Goal: Transaction & Acquisition: Purchase product/service

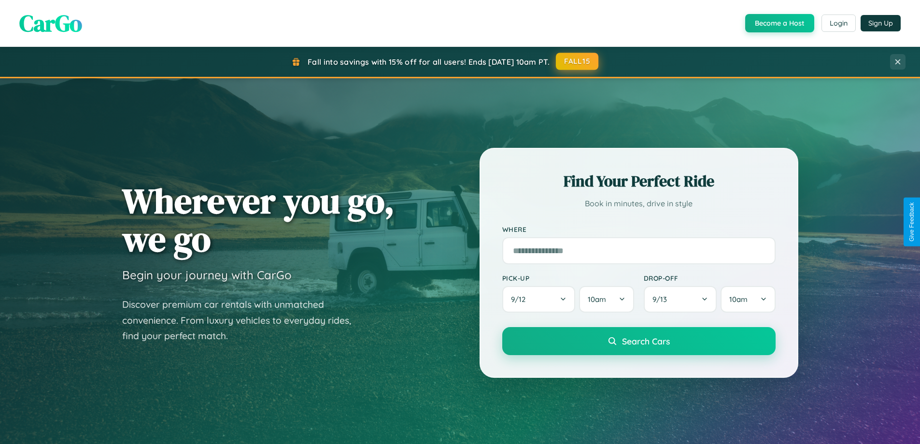
click at [578, 61] on button "FALL15" at bounding box center [577, 61] width 43 height 17
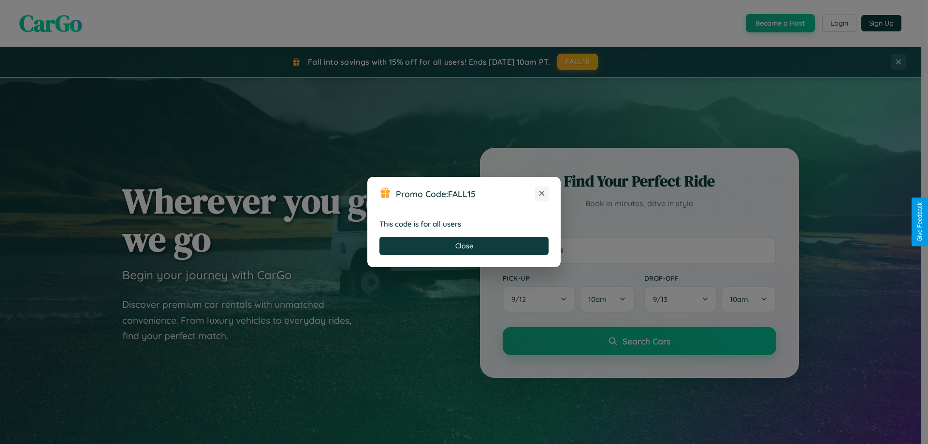
click at [542, 194] on icon at bounding box center [542, 193] width 10 height 10
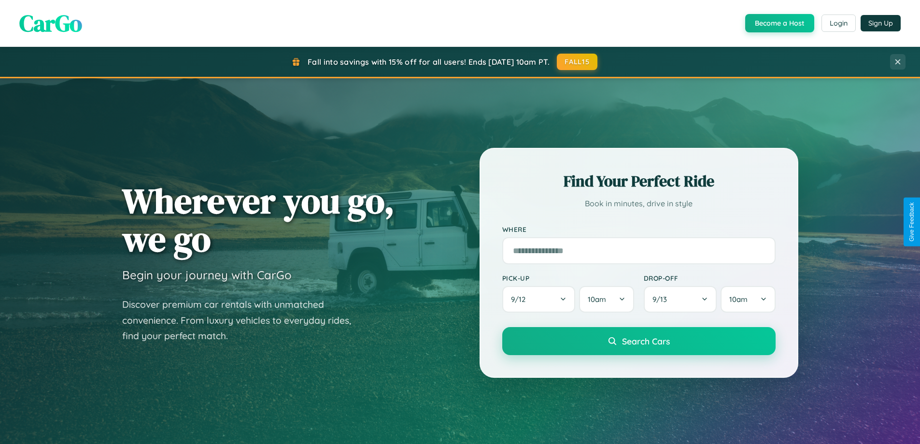
scroll to position [1859, 0]
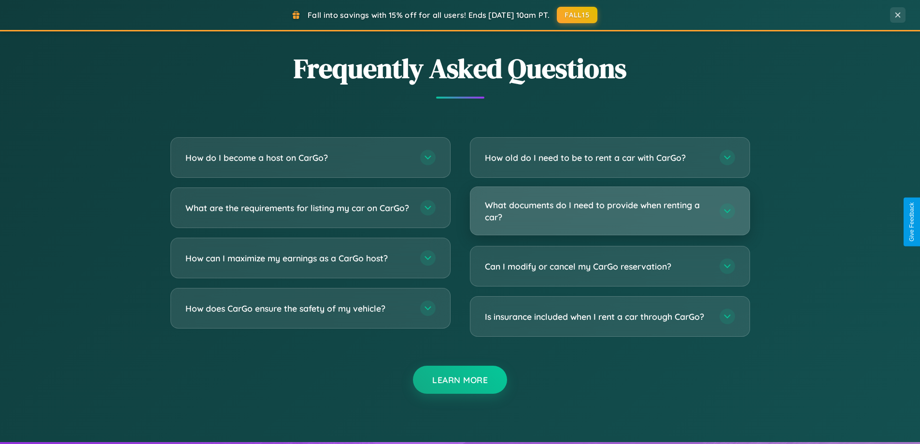
click at [610, 211] on h3 "What documents do I need to provide when renting a car?" at bounding box center [597, 211] width 225 height 24
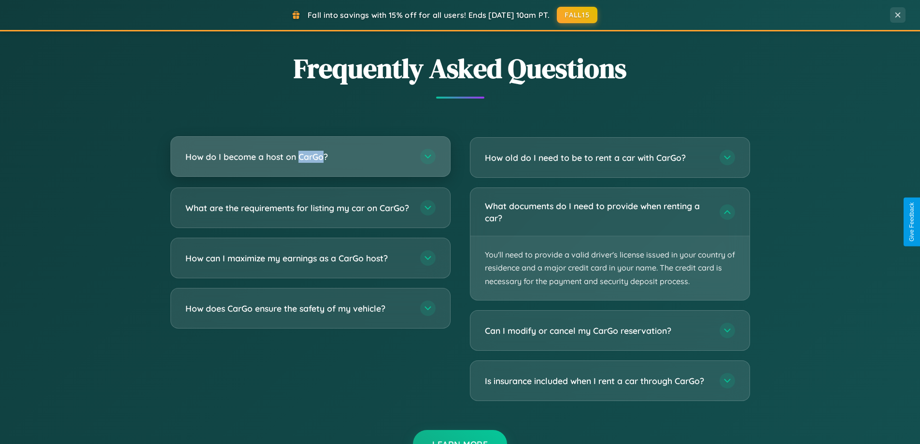
click at [310, 158] on h3 "How do I become a host on CarGo?" at bounding box center [298, 157] width 225 height 12
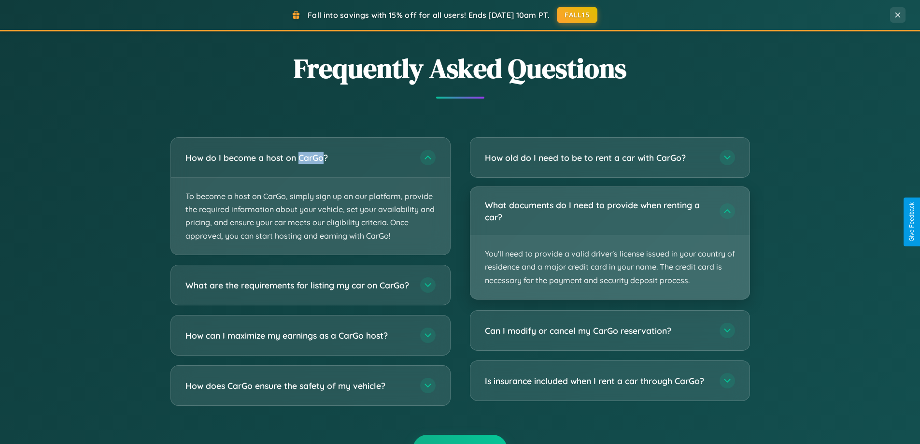
click at [610, 243] on p "You'll need to provide a valid driver's license issued in your country of resid…" at bounding box center [610, 267] width 279 height 64
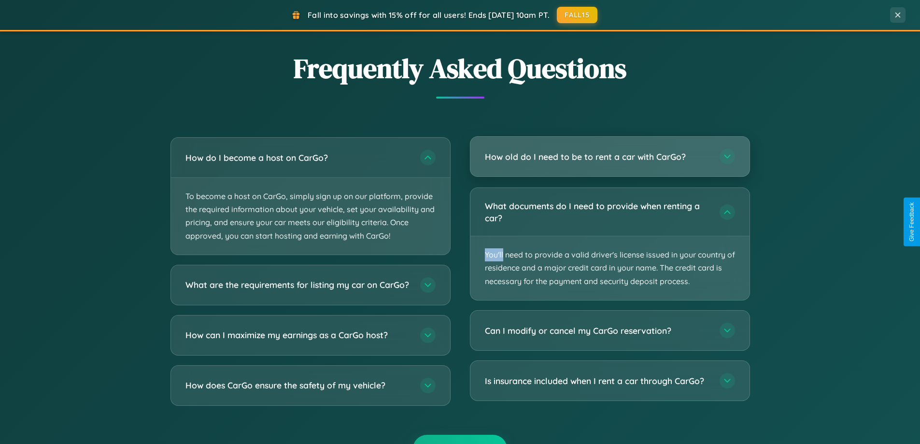
click at [610, 158] on h3 "How old do I need to be to rent a car with CarGo?" at bounding box center [597, 157] width 225 height 12
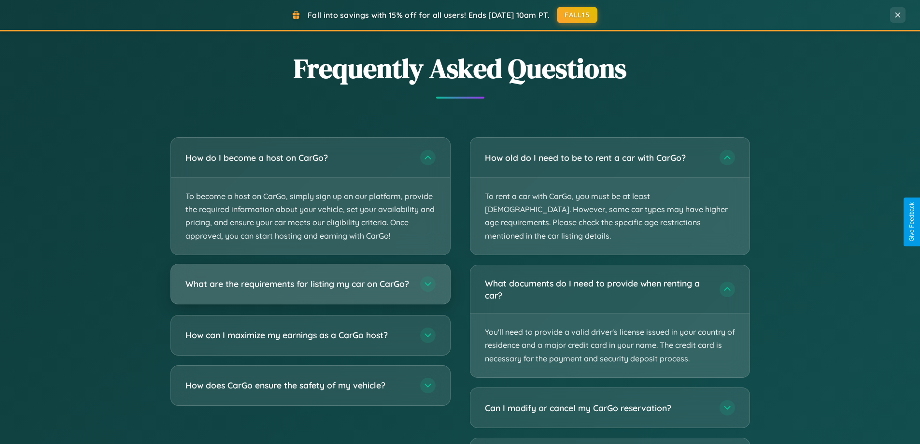
click at [310, 288] on h3 "What are the requirements for listing my car on CarGo?" at bounding box center [298, 284] width 225 height 12
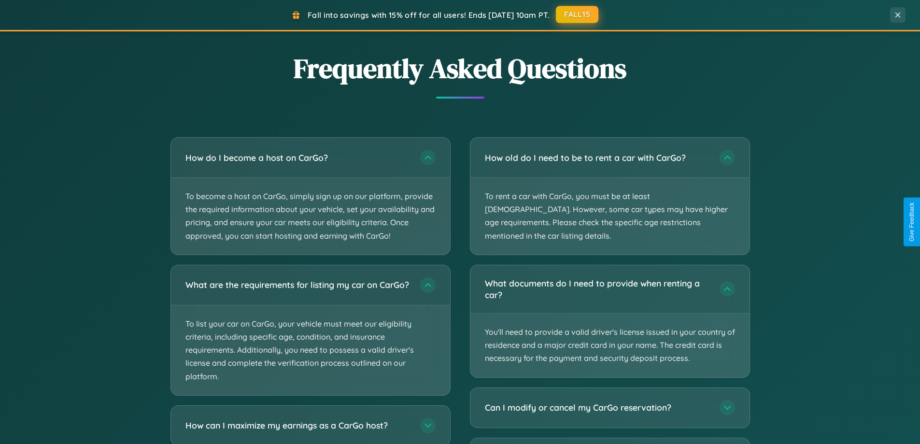
click at [578, 14] on button "FALL15" at bounding box center [577, 14] width 43 height 17
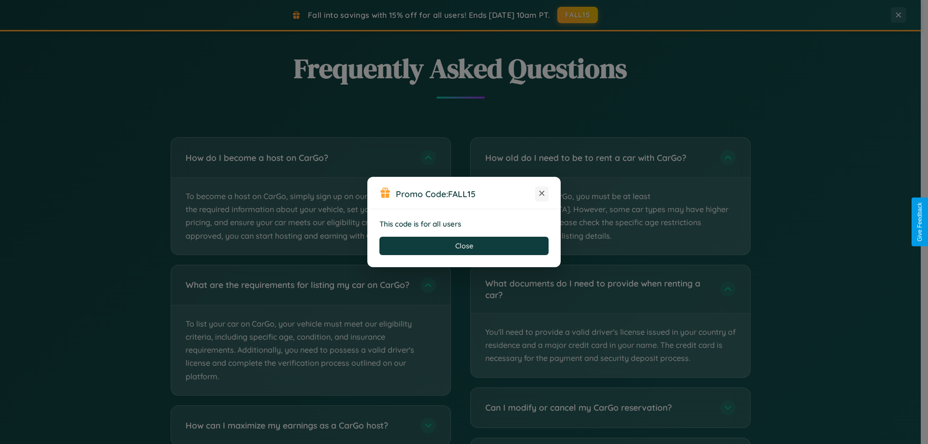
click at [542, 194] on icon at bounding box center [542, 193] width 10 height 10
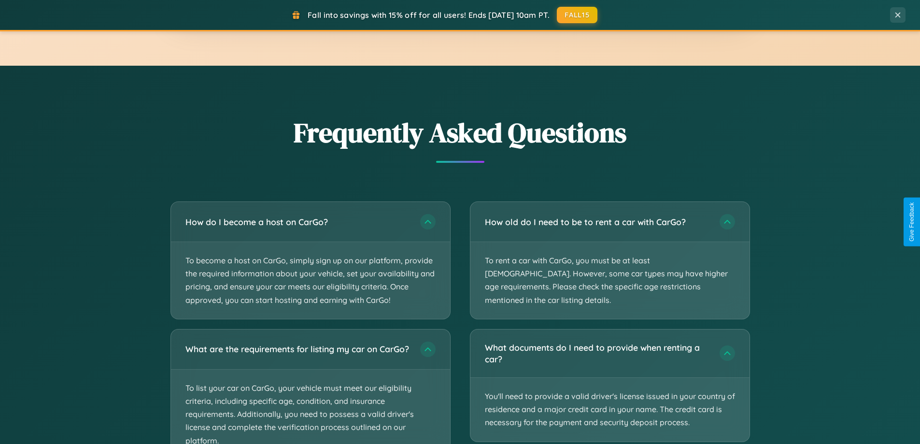
scroll to position [1552, 0]
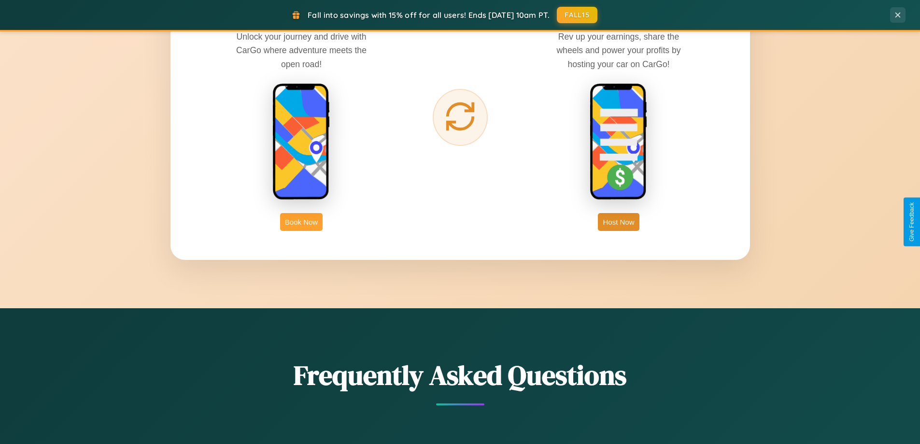
click at [301, 222] on button "Book Now" at bounding box center [301, 222] width 43 height 18
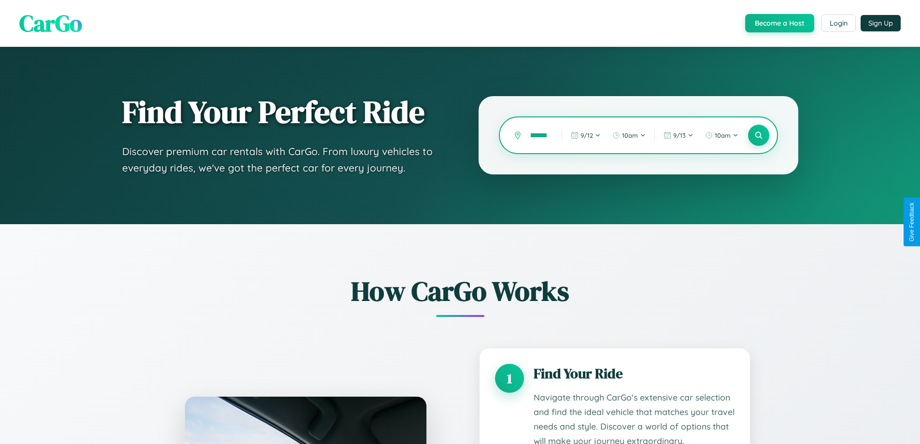
scroll to position [0, 17]
type input "*********"
click at [759, 135] on icon at bounding box center [758, 135] width 9 height 9
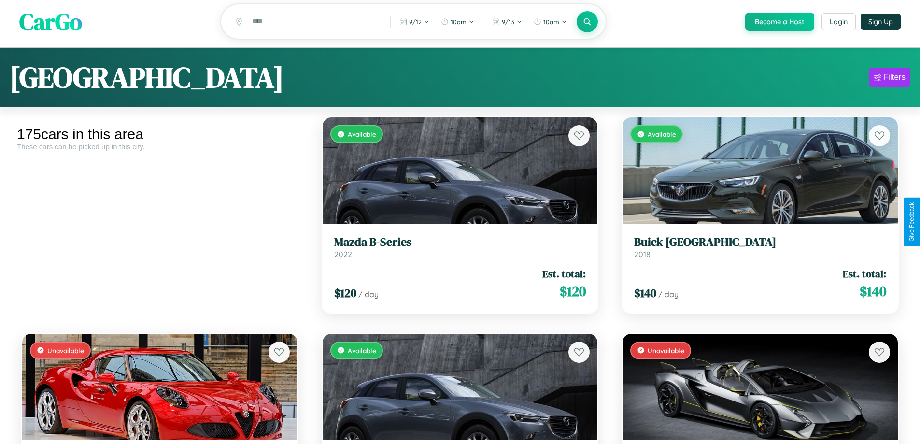
scroll to position [58, 0]
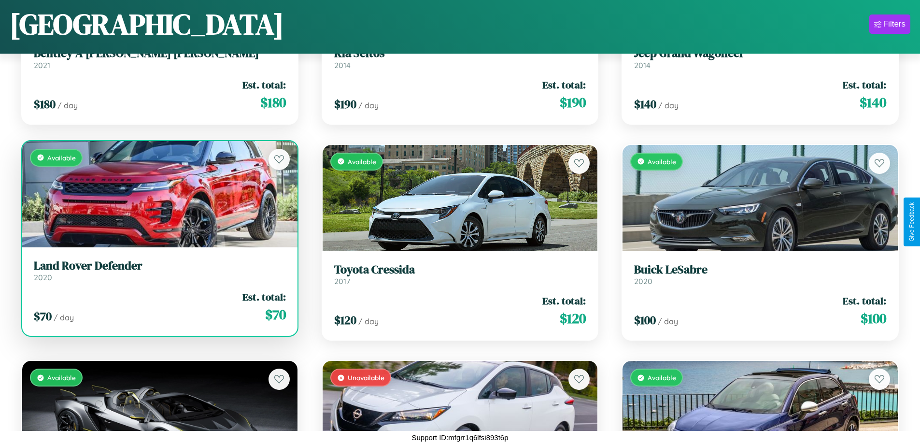
click at [158, 198] on div "Available" at bounding box center [159, 194] width 275 height 106
click at [158, 194] on div "Available" at bounding box center [159, 194] width 275 height 106
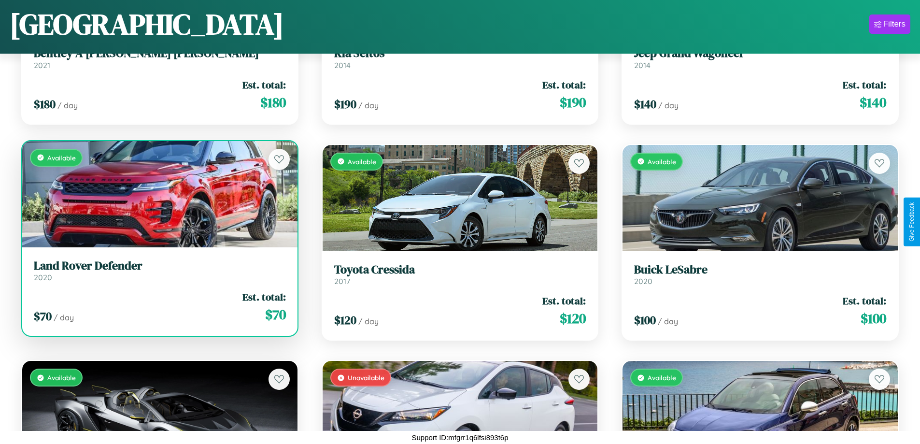
click at [158, 194] on div "Available" at bounding box center [159, 194] width 275 height 106
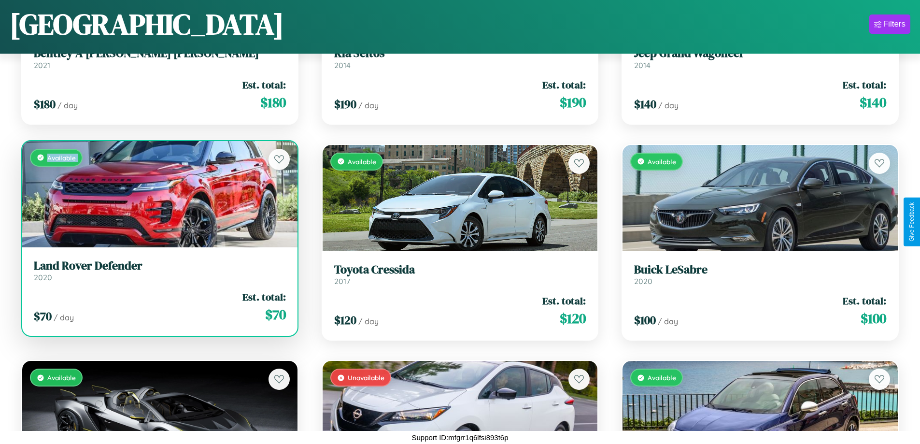
click at [158, 194] on div "Available" at bounding box center [159, 194] width 275 height 106
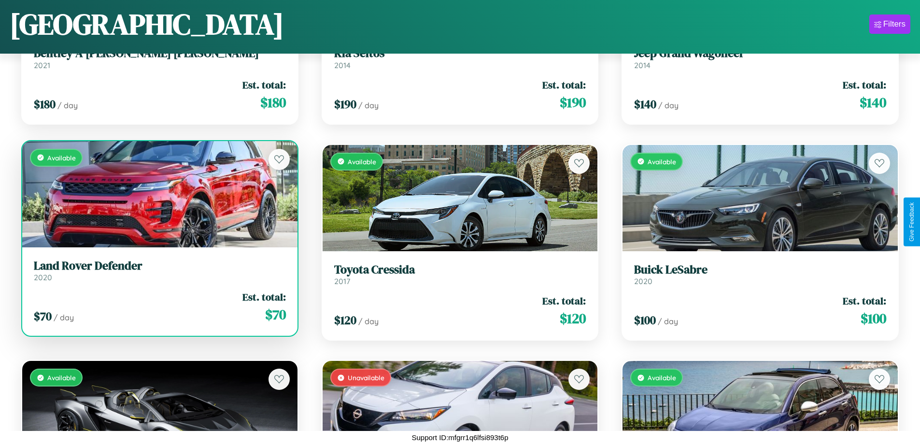
click at [158, 194] on div "Available" at bounding box center [159, 194] width 275 height 106
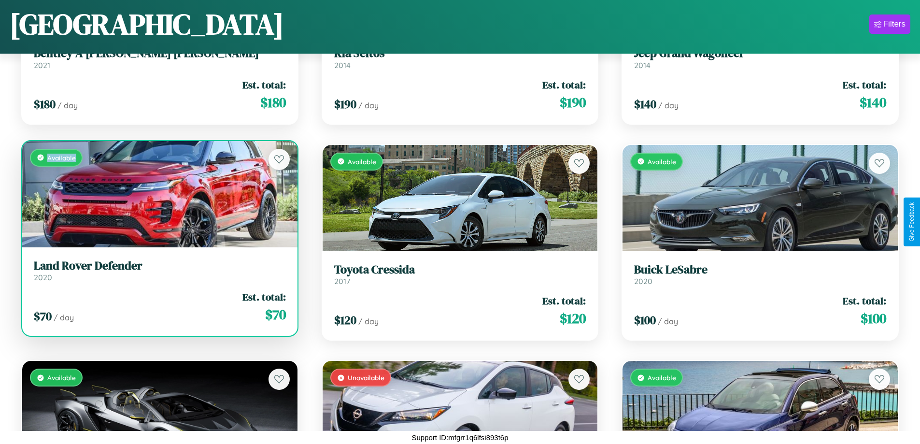
click at [158, 194] on div "Available" at bounding box center [159, 194] width 275 height 106
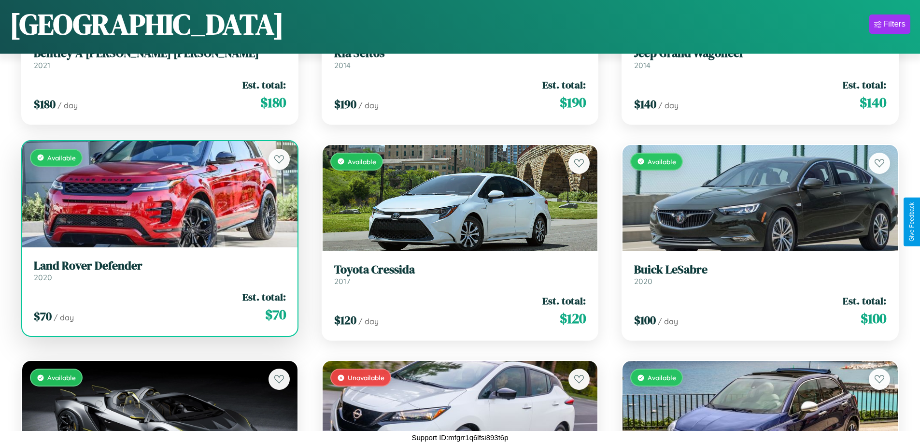
click at [158, 271] on h3 "Land Rover Defender" at bounding box center [160, 266] width 252 height 14
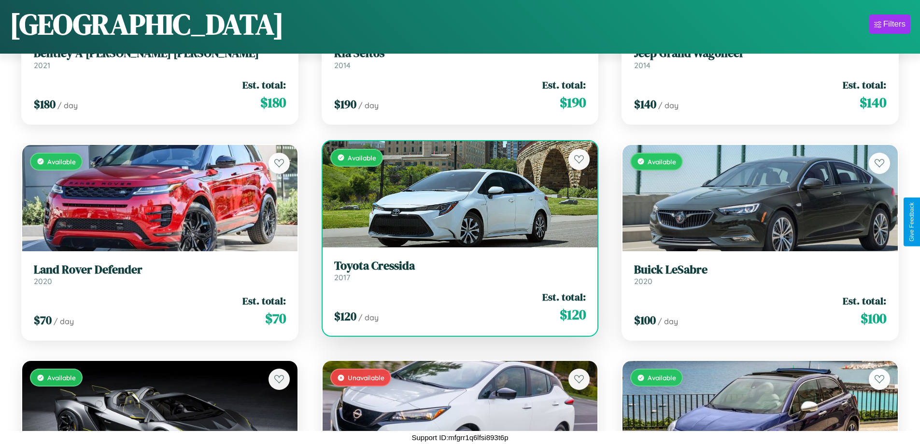
scroll to position [2948, 0]
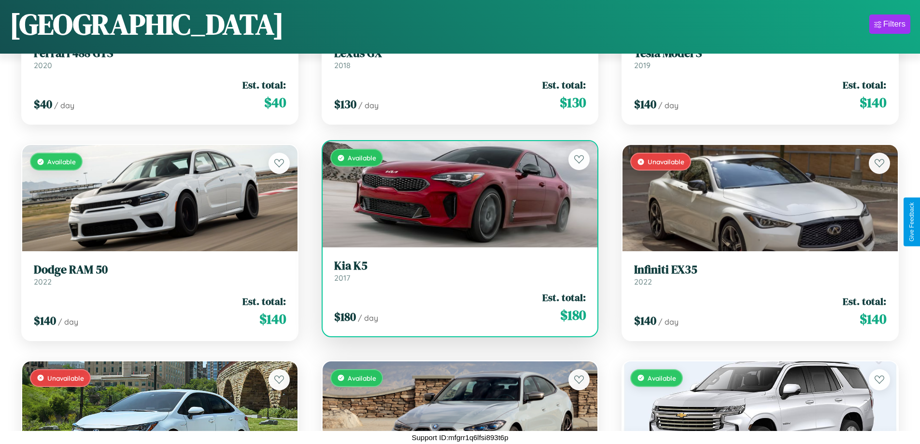
click at [456, 195] on div "Available" at bounding box center [460, 194] width 275 height 106
click at [456, 194] on div "Available" at bounding box center [460, 194] width 275 height 106
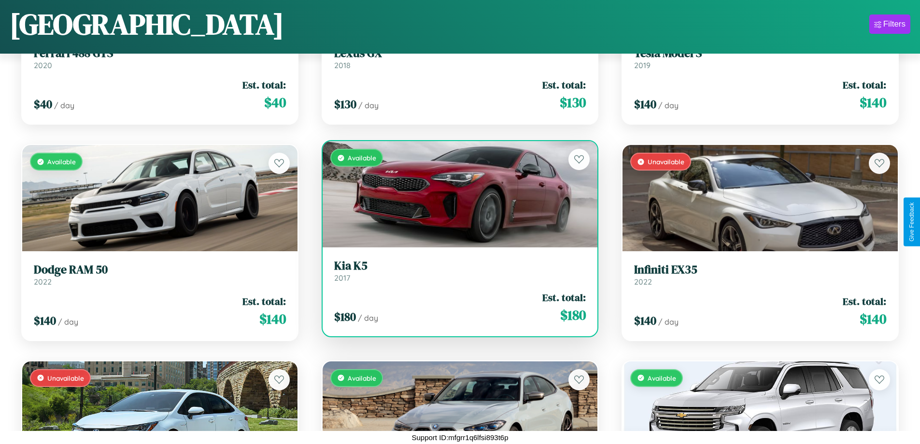
click at [456, 194] on div "Available" at bounding box center [460, 194] width 275 height 106
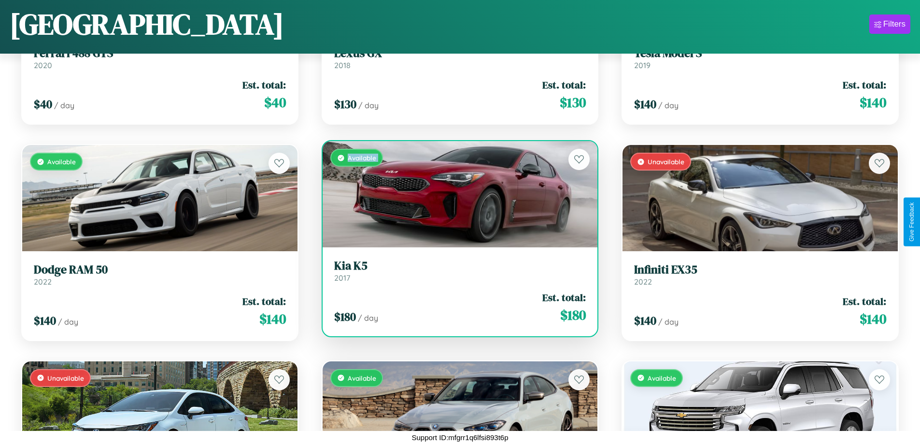
click at [456, 194] on div "Available" at bounding box center [460, 194] width 275 height 106
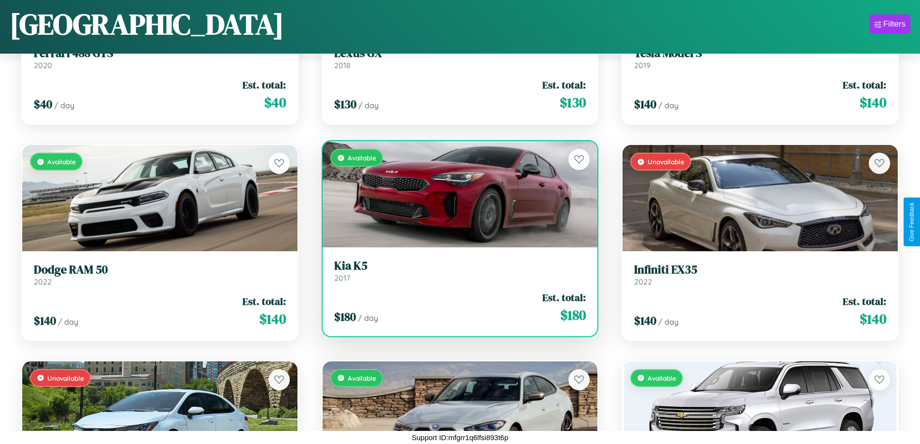
click at [456, 194] on div "Available" at bounding box center [460, 194] width 275 height 106
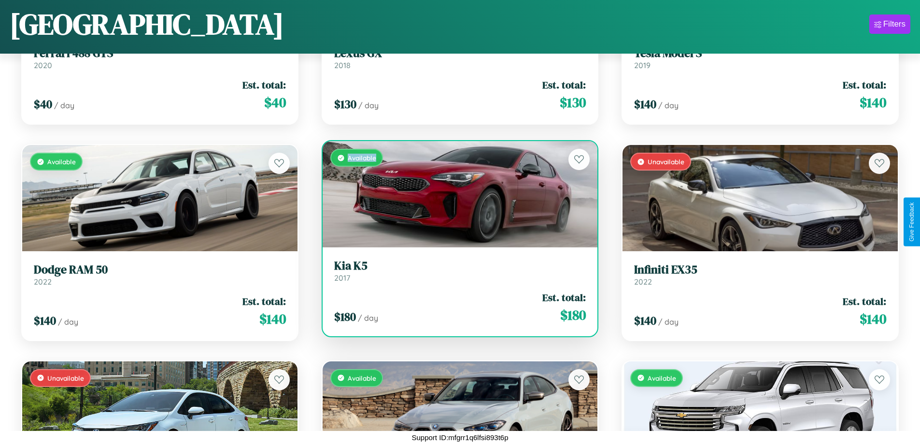
click at [456, 194] on div "Available" at bounding box center [460, 194] width 275 height 106
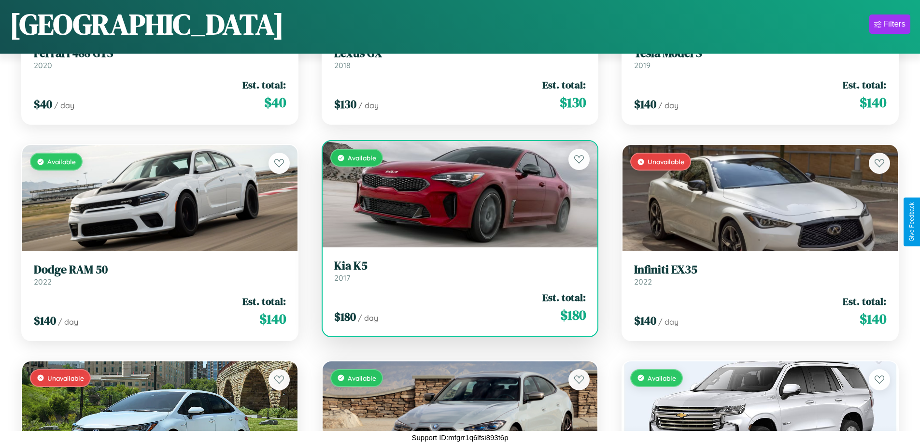
click at [456, 271] on h3 "Kia K5" at bounding box center [460, 266] width 252 height 14
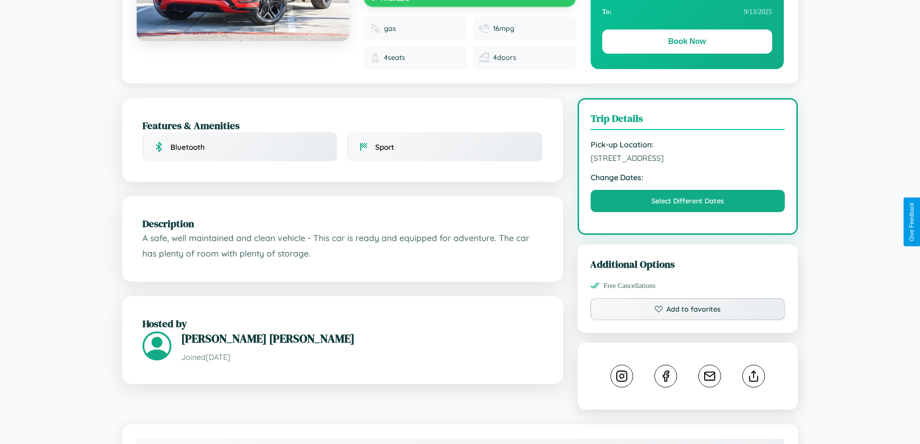
scroll to position [107, 0]
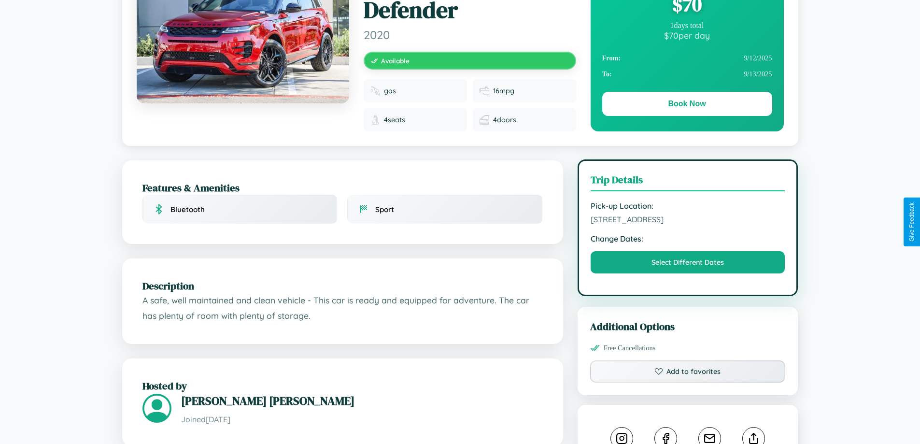
click at [688, 221] on span "2804 Fifth Street Bangalore Karnataka 58975 India" at bounding box center [688, 220] width 195 height 10
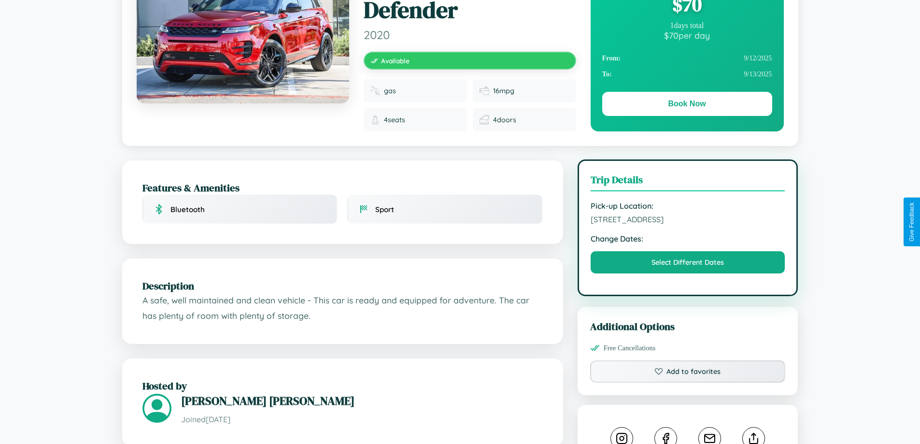
click at [688, 221] on span "2804 Fifth Street Bangalore Karnataka 58975 India" at bounding box center [688, 220] width 195 height 10
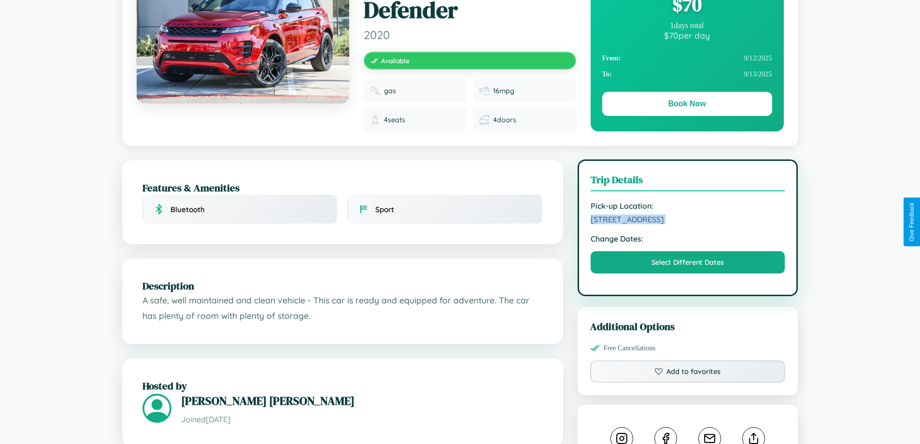
click at [688, 221] on span "2804 Fifth Street Bangalore Karnataka 58975 India" at bounding box center [688, 220] width 195 height 10
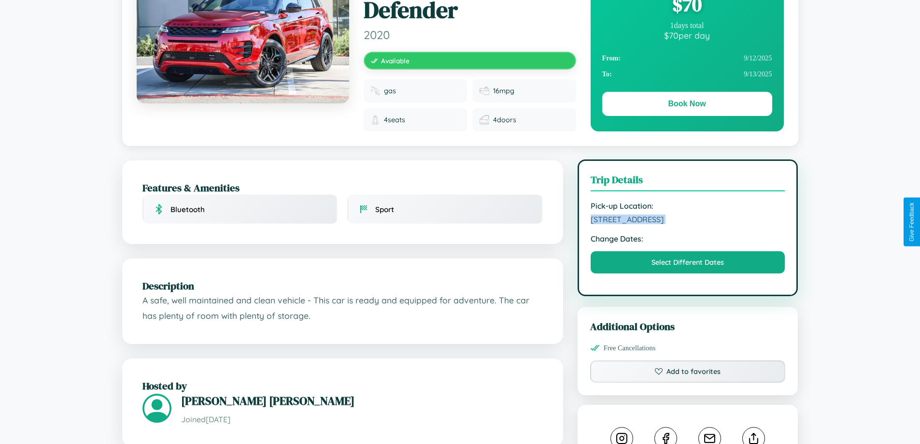
click at [688, 221] on span "2804 Fifth Street Bangalore Karnataka 58975 India" at bounding box center [688, 220] width 195 height 10
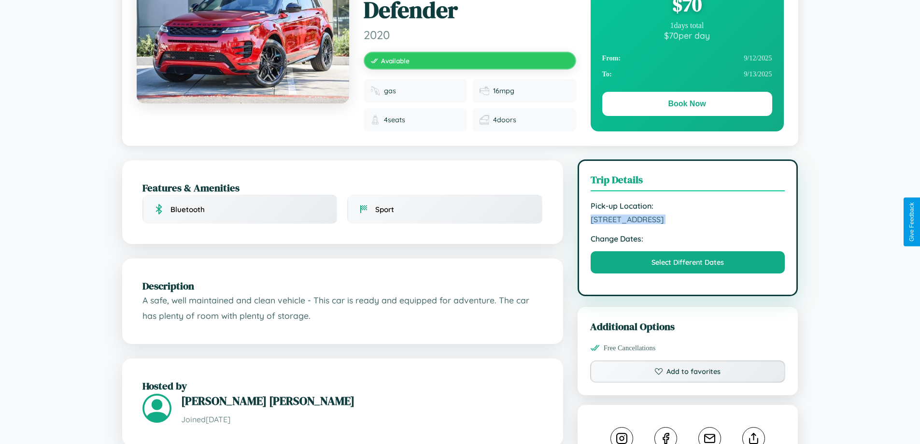
click at [688, 221] on span "2804 Fifth Street Bangalore Karnataka 58975 India" at bounding box center [688, 220] width 195 height 10
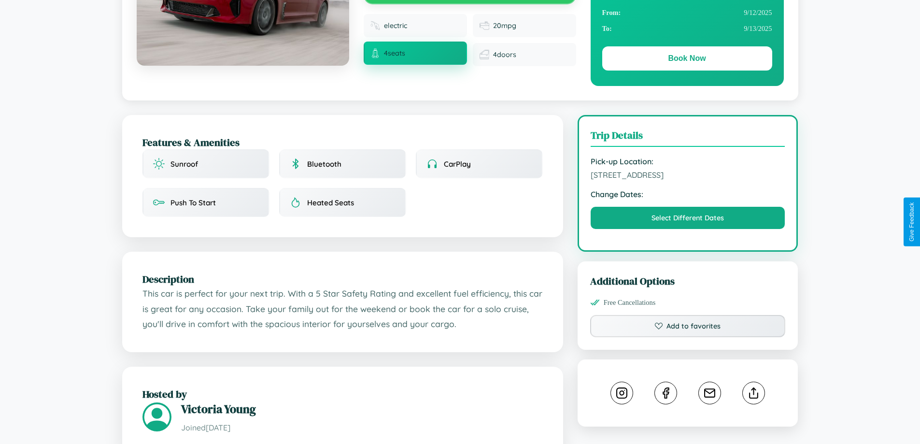
scroll to position [566, 0]
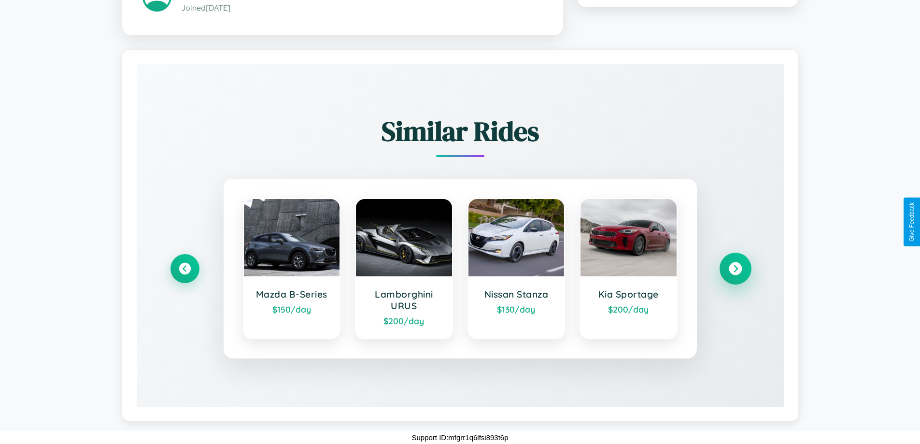
click at [735, 268] on icon at bounding box center [735, 268] width 13 height 13
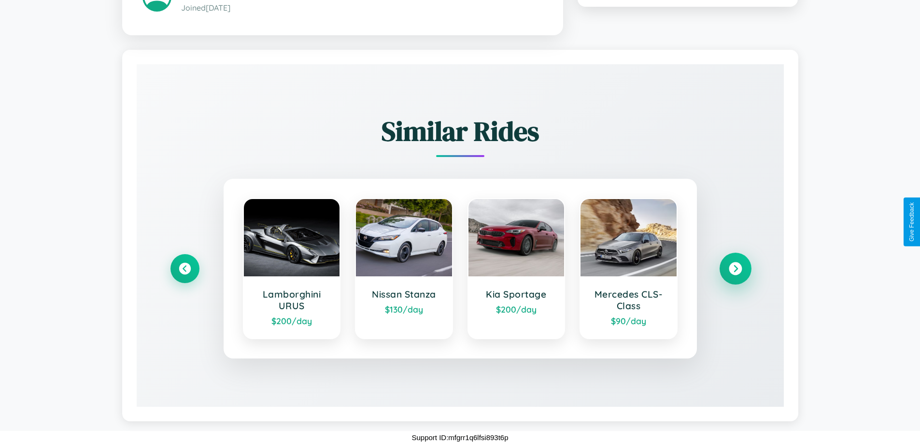
click at [735, 268] on icon at bounding box center [735, 268] width 13 height 13
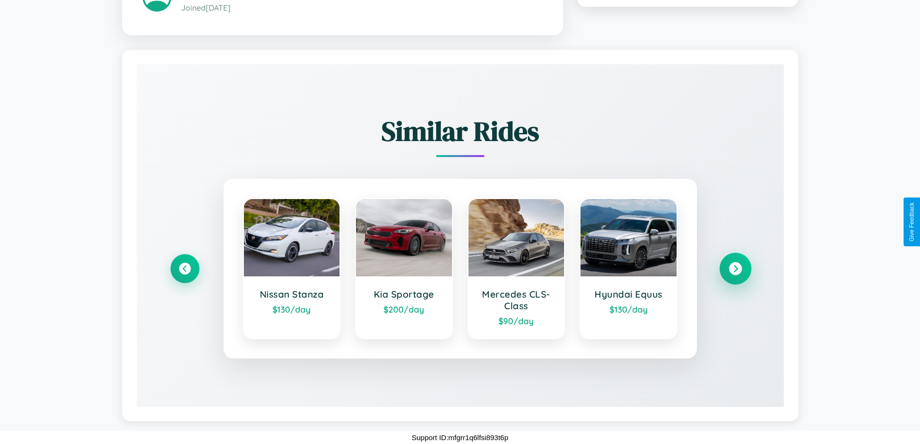
click at [735, 268] on icon at bounding box center [735, 268] width 13 height 13
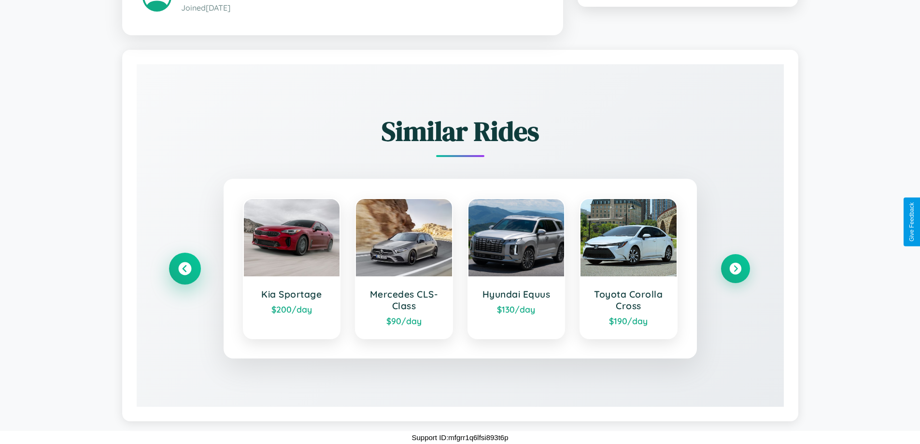
click at [185, 268] on icon at bounding box center [184, 268] width 13 height 13
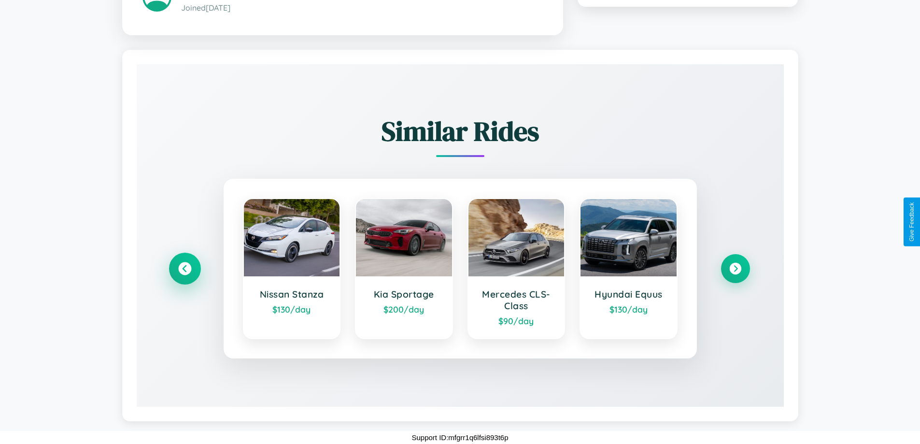
click at [185, 268] on icon at bounding box center [184, 268] width 13 height 13
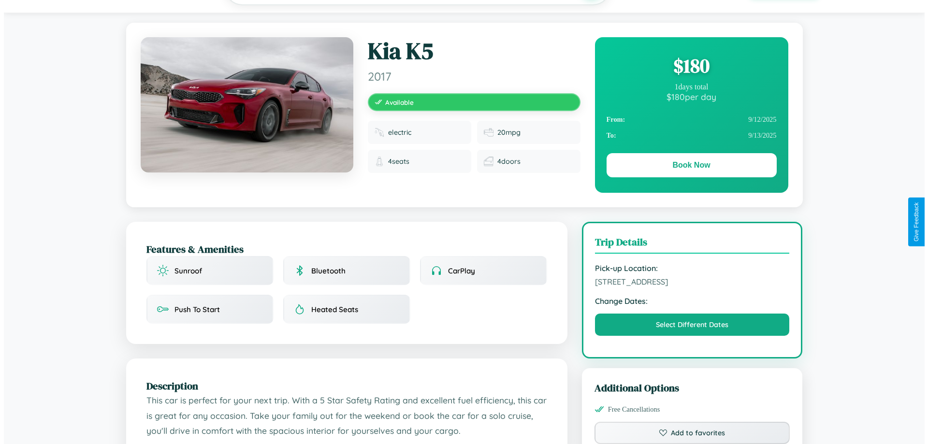
scroll to position [0, 0]
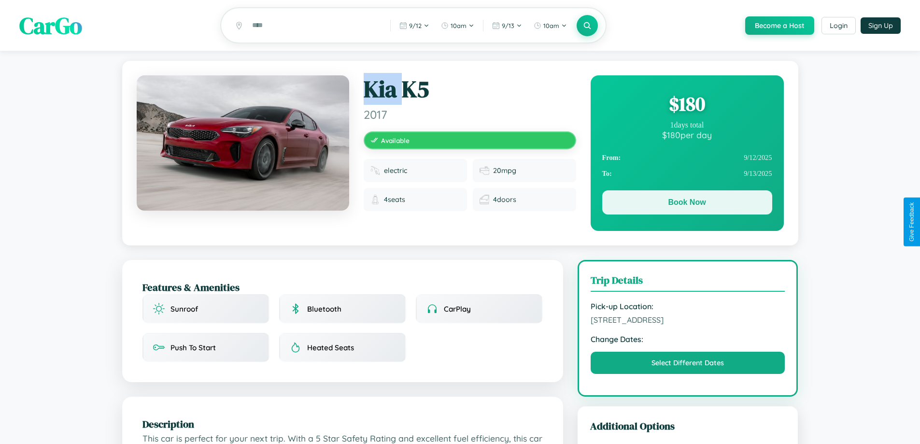
click at [687, 204] on button "Book Now" at bounding box center [688, 202] width 170 height 24
